Goal: Task Accomplishment & Management: Use online tool/utility

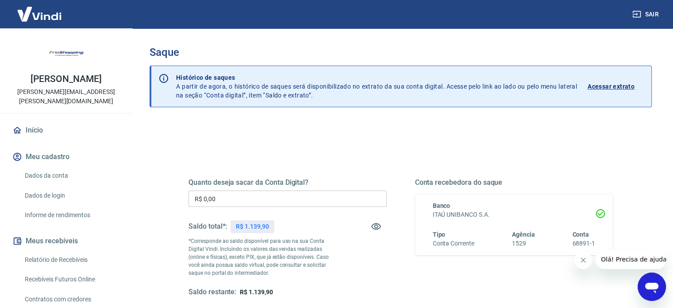
click at [320, 202] on input "R$ 0,00" at bounding box center [288, 198] width 198 height 16
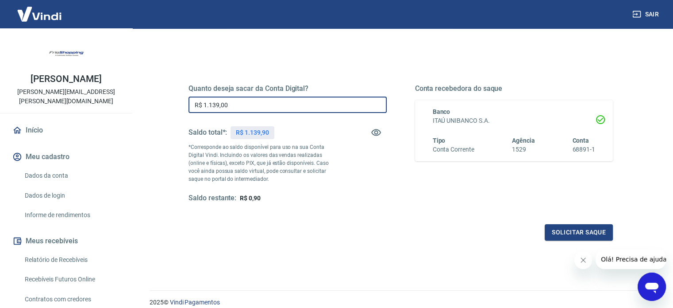
scroll to position [93, 0]
type input "R$ 1.139,00"
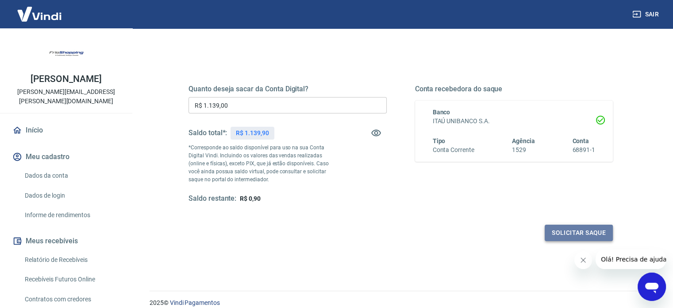
click at [592, 239] on button "Solicitar saque" at bounding box center [579, 232] width 68 height 16
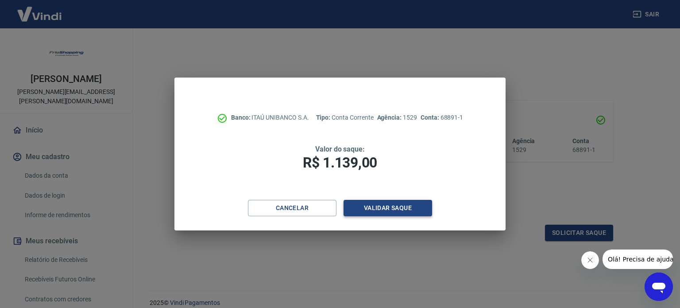
click at [403, 207] on button "Validar saque" at bounding box center [388, 208] width 89 height 16
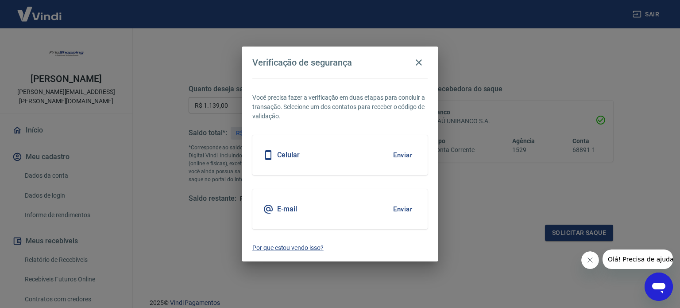
click at [403, 156] on button "Enviar" at bounding box center [402, 155] width 29 height 19
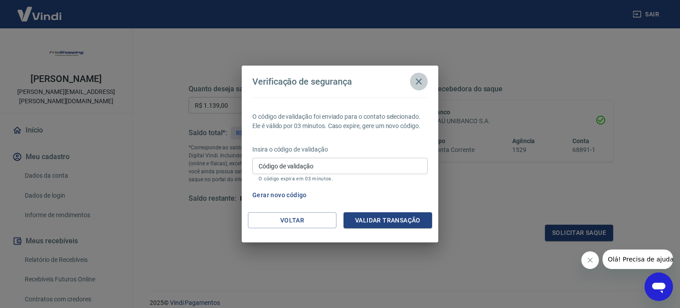
click at [421, 85] on icon "button" at bounding box center [419, 81] width 11 height 11
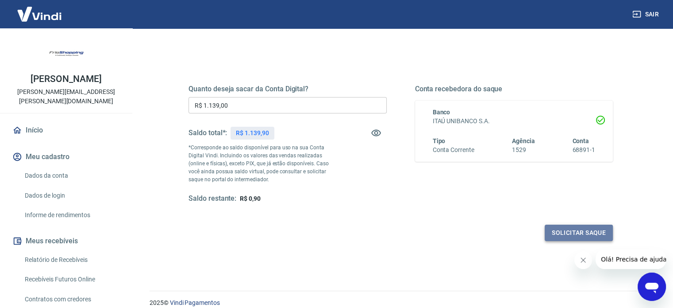
click at [586, 236] on button "Solicitar saque" at bounding box center [579, 232] width 68 height 16
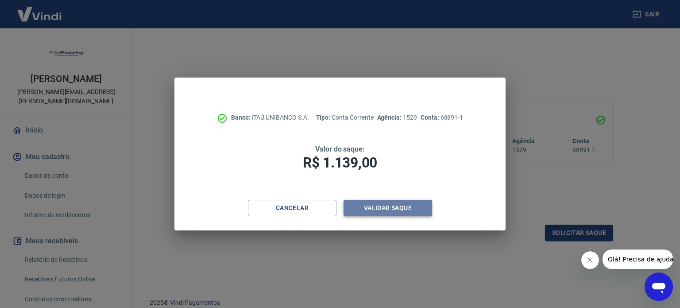
click at [409, 210] on button "Validar saque" at bounding box center [388, 208] width 89 height 16
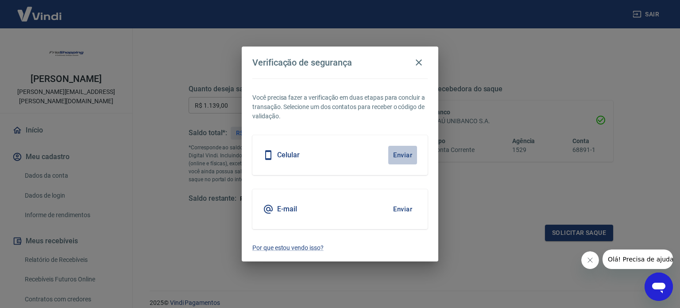
click at [400, 151] on button "Enviar" at bounding box center [402, 155] width 29 height 19
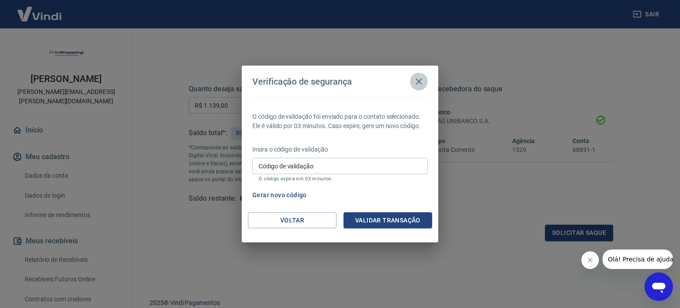
click at [419, 84] on icon "button" at bounding box center [419, 81] width 11 height 11
